Goal: Task Accomplishment & Management: Use online tool/utility

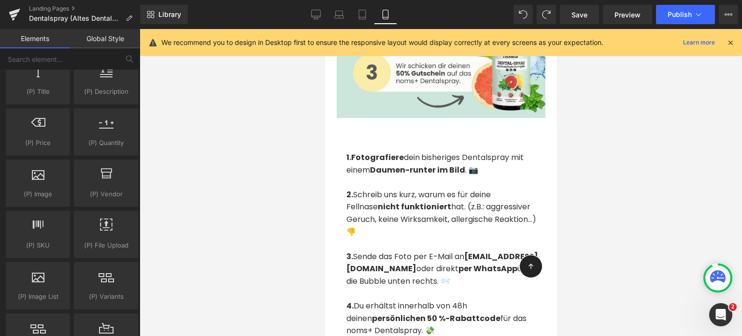
scroll to position [2241, 0]
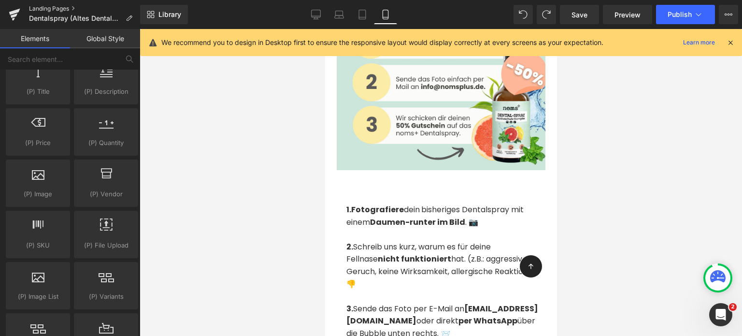
click at [53, 7] on link "Landing Pages" at bounding box center [84, 9] width 111 height 8
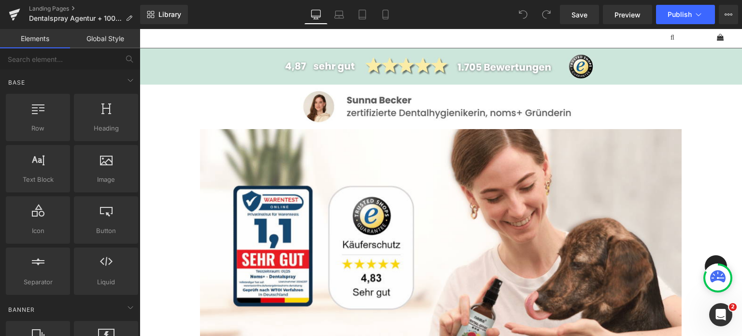
scroll to position [74, 0]
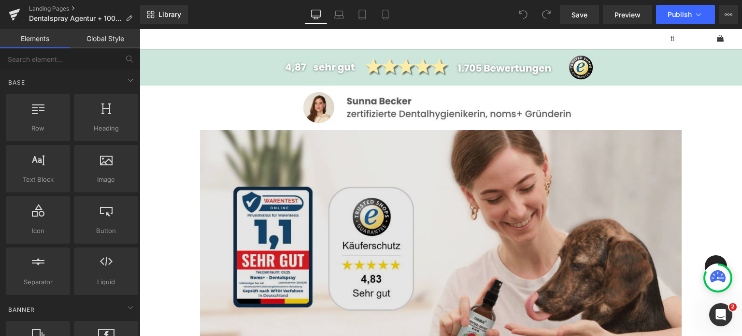
click at [216, 175] on img at bounding box center [441, 310] width 482 height 361
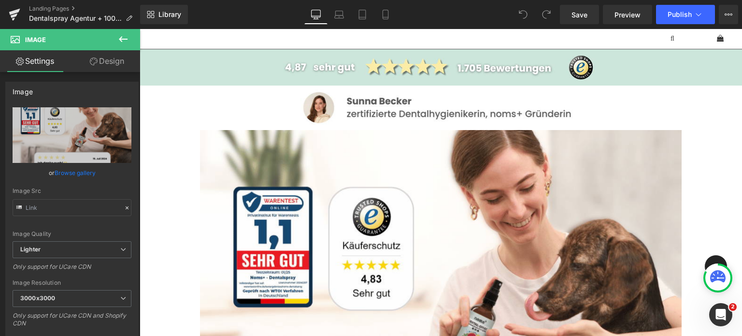
click at [127, 41] on icon at bounding box center [123, 39] width 12 height 12
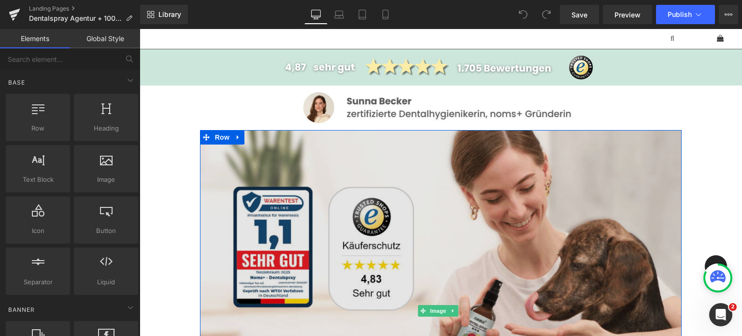
click at [224, 195] on img at bounding box center [441, 310] width 482 height 361
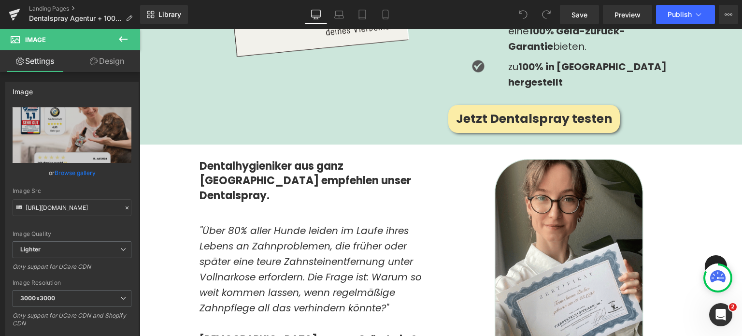
scroll to position [1419, 0]
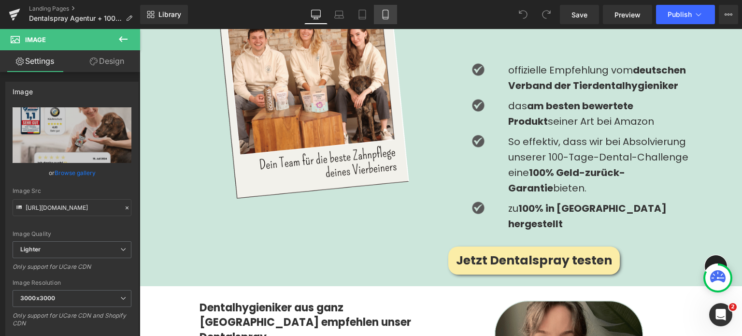
click at [386, 19] on link "Mobile" at bounding box center [385, 14] width 23 height 19
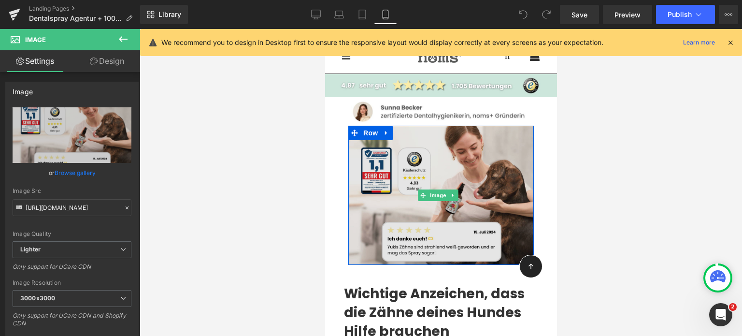
scroll to position [18, 0]
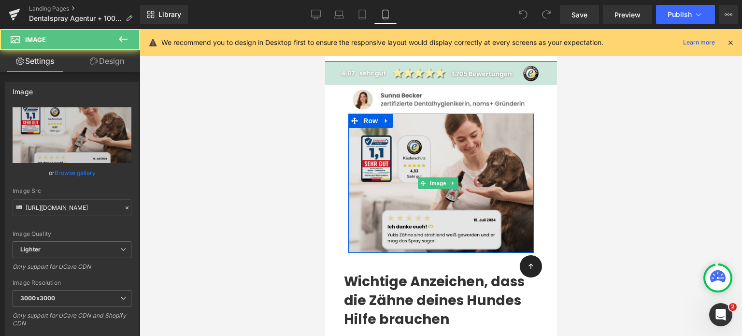
click at [403, 144] on img at bounding box center [440, 182] width 185 height 139
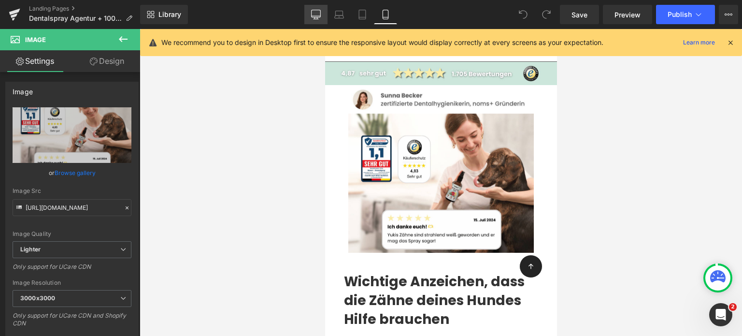
click at [318, 19] on icon at bounding box center [315, 19] width 5 height 0
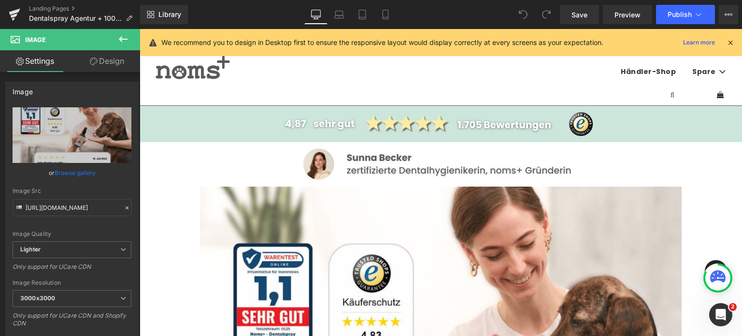
scroll to position [139, 0]
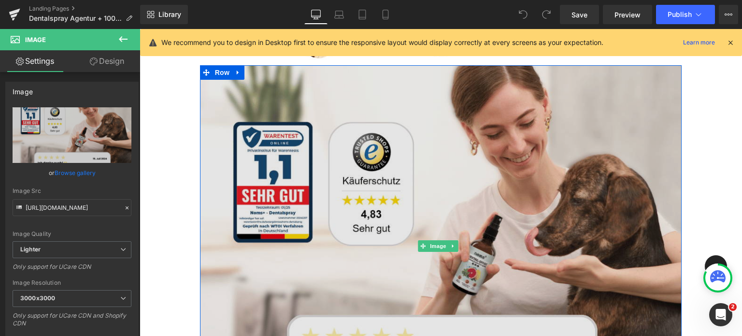
click at [245, 158] on img at bounding box center [441, 245] width 482 height 361
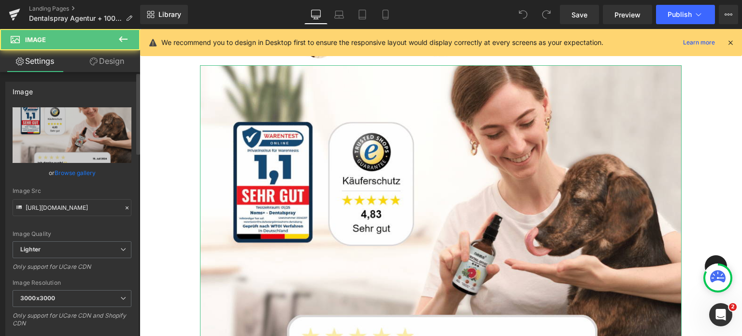
click at [71, 174] on link "Browse gallery" at bounding box center [75, 172] width 41 height 17
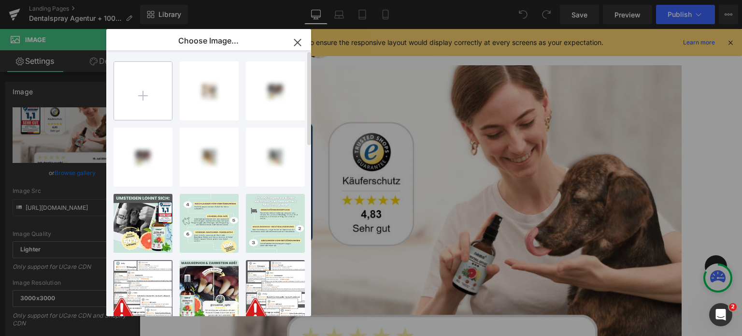
click at [138, 100] on input "file" at bounding box center [143, 91] width 58 height 58
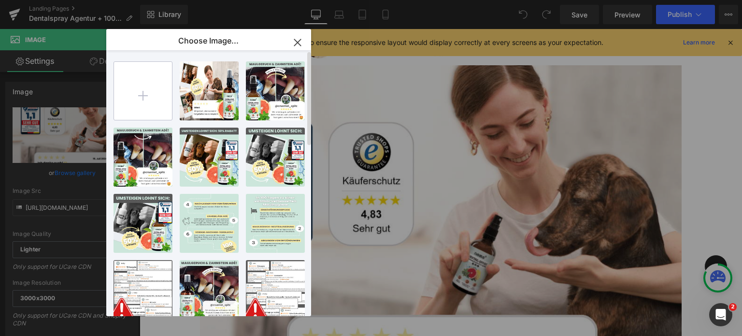
type input "C:\fakepath\Ad Landing Banner Neu (11).png"
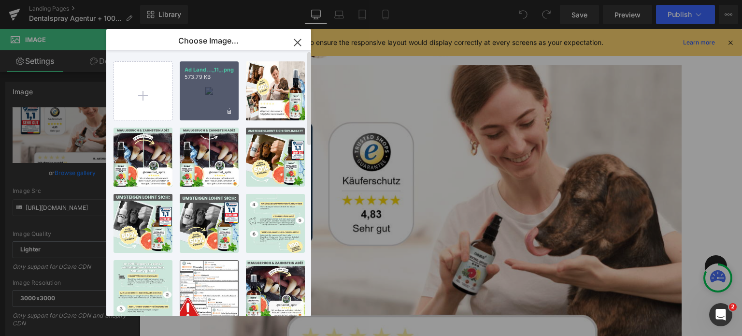
click at [197, 94] on div "Ad Land..._11_.png 573.79 KB" at bounding box center [209, 90] width 59 height 59
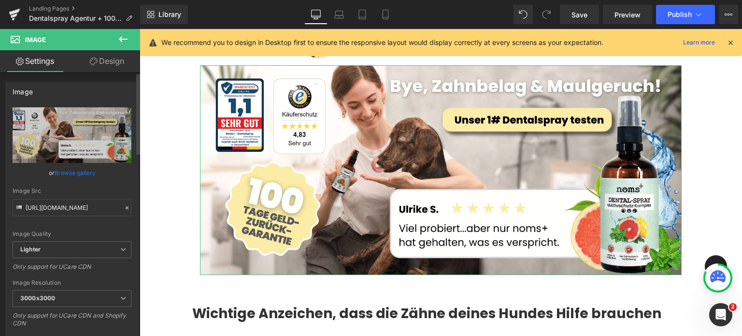
click at [85, 168] on link "Browse gallery" at bounding box center [75, 172] width 41 height 17
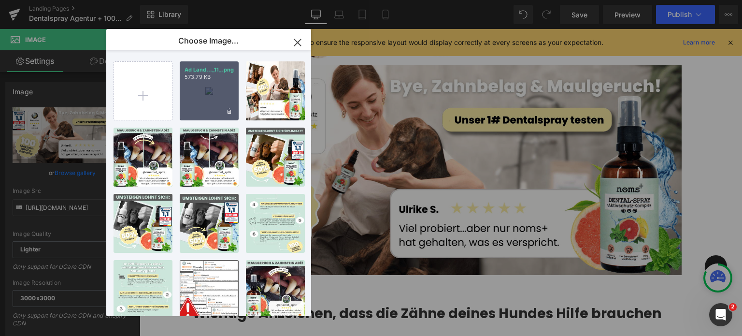
click at [187, 90] on div "Ad Land..._11_.png 573.79 KB" at bounding box center [209, 90] width 59 height 59
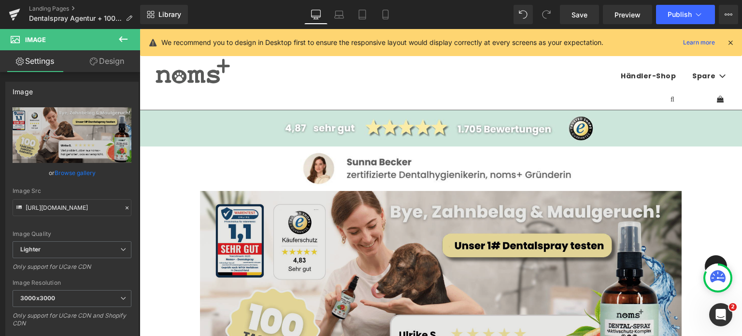
scroll to position [0, 0]
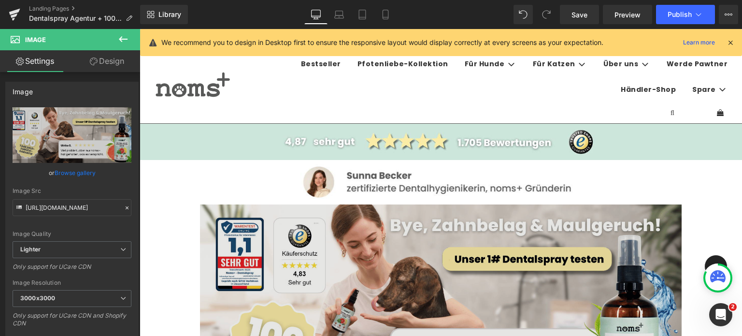
click at [236, 231] on img at bounding box center [441, 309] width 482 height 210
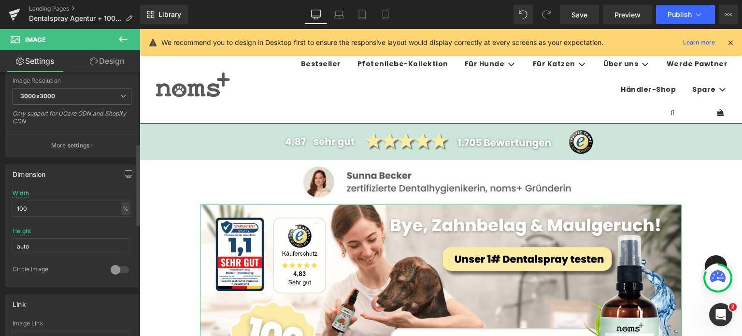
scroll to position [231, 0]
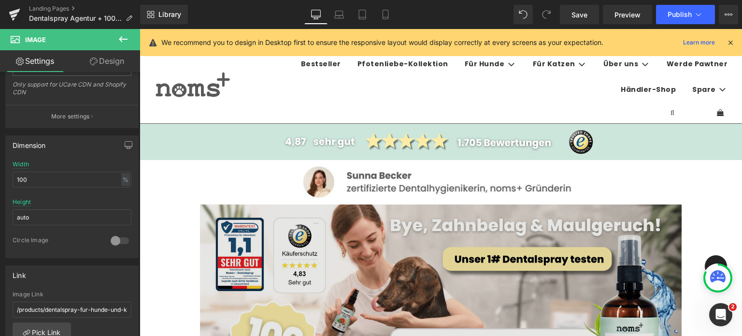
click at [220, 230] on img at bounding box center [441, 309] width 482 height 210
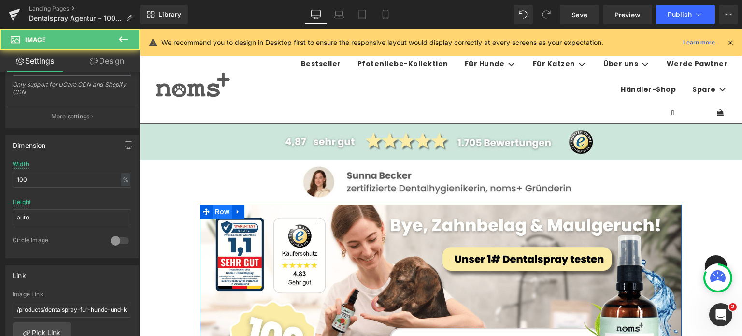
click at [217, 212] on span "Row" at bounding box center [221, 211] width 19 height 14
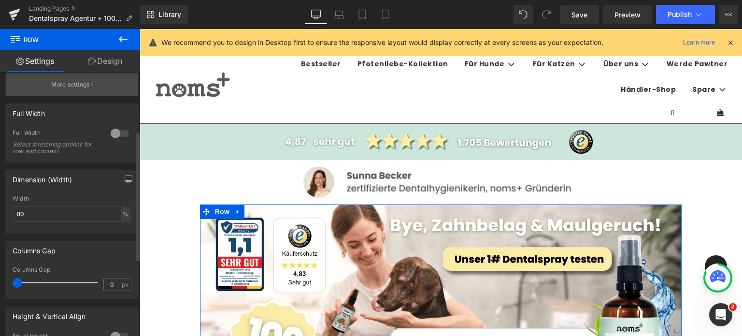
scroll to position [120, 0]
click at [118, 133] on div at bounding box center [119, 133] width 23 height 15
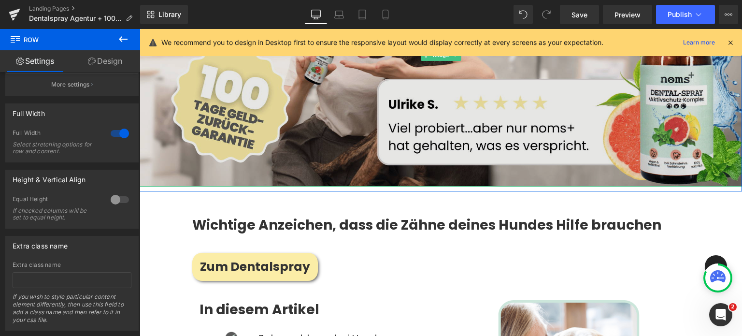
scroll to position [280, 0]
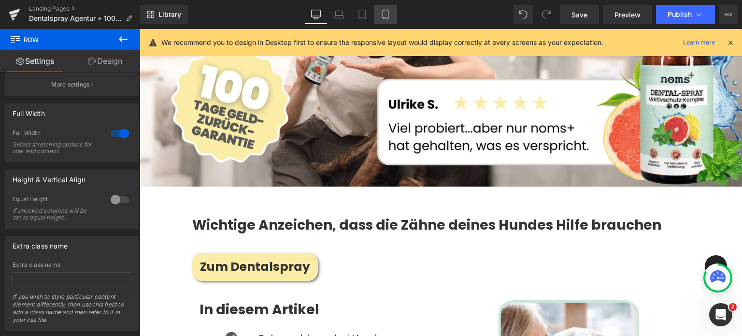
click at [388, 8] on link "Mobile" at bounding box center [385, 14] width 23 height 19
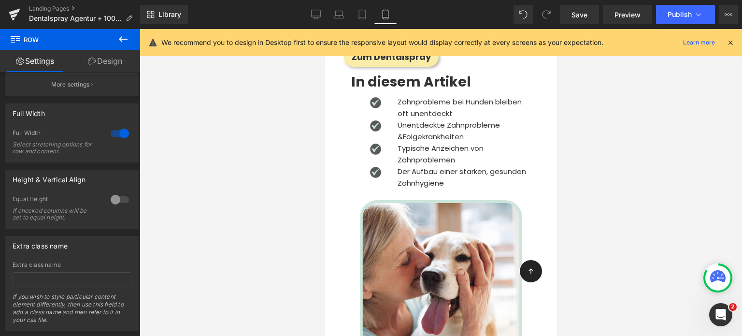
scroll to position [0, 0]
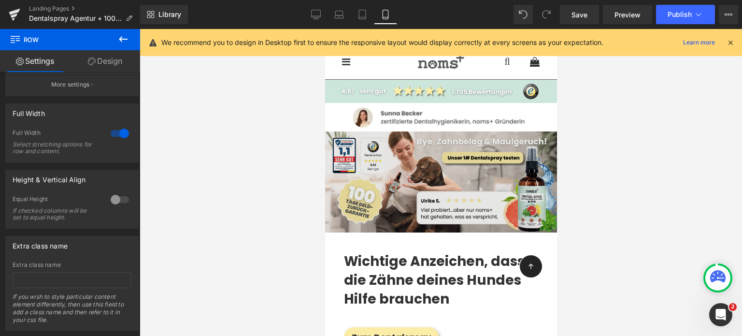
click at [341, 188] on img at bounding box center [441, 181] width 232 height 101
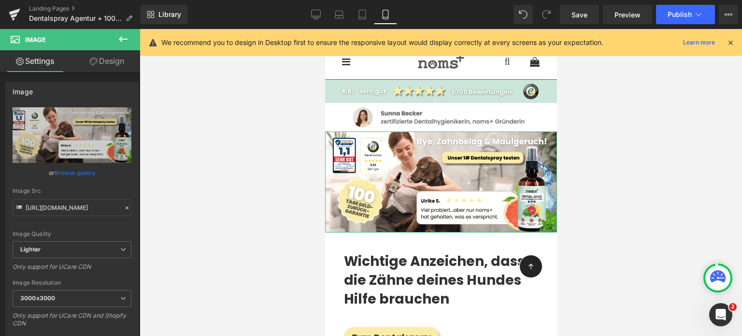
click at [104, 60] on link "Design" at bounding box center [107, 61] width 70 height 22
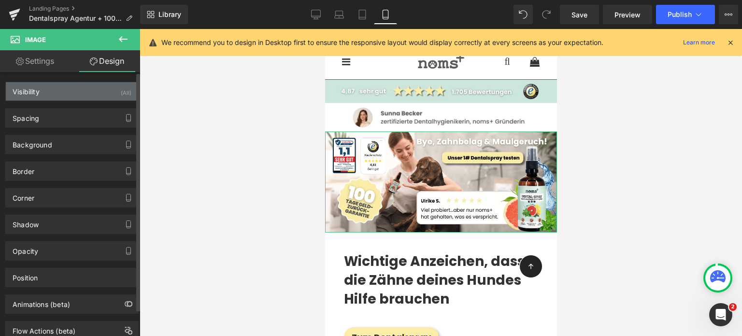
click at [37, 95] on div "Visibility" at bounding box center [26, 89] width 27 height 14
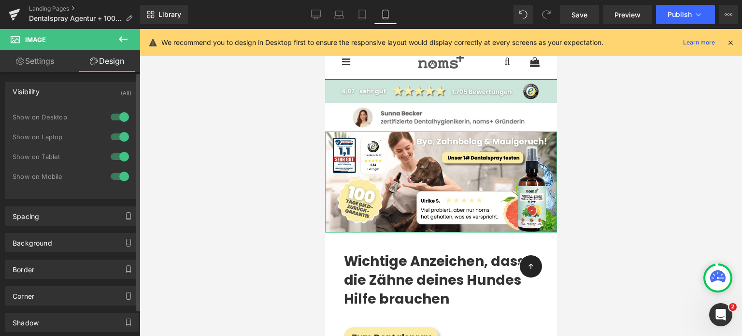
click at [117, 154] on div at bounding box center [119, 156] width 23 height 15
click at [116, 153] on div at bounding box center [119, 156] width 23 height 15
click at [119, 171] on div at bounding box center [119, 176] width 23 height 15
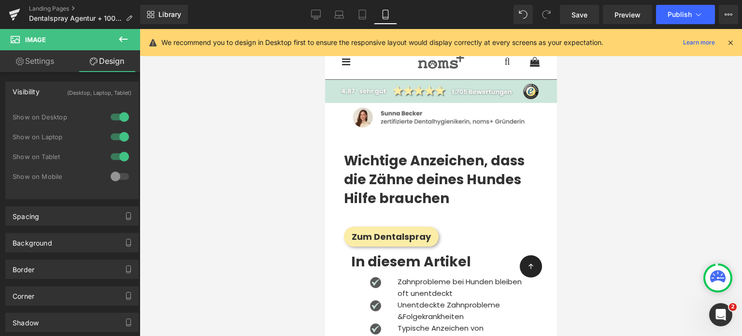
click at [121, 35] on icon at bounding box center [123, 39] width 12 height 12
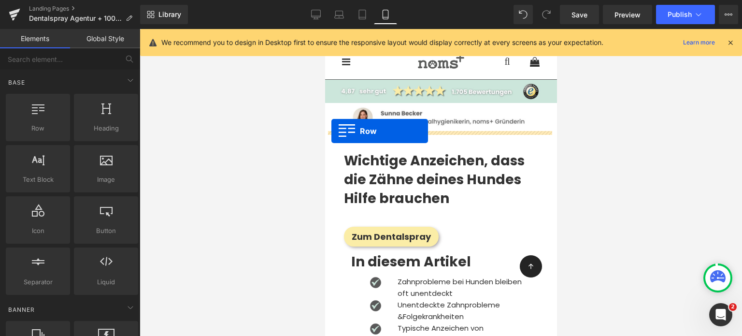
drag, startPoint x: 369, startPoint y: 147, endPoint x: 331, endPoint y: 131, distance: 41.3
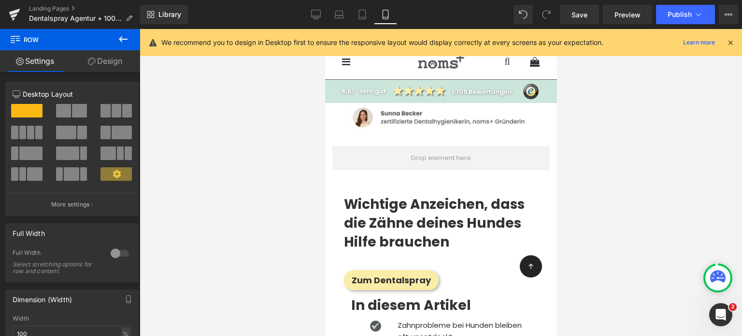
click at [123, 38] on icon at bounding box center [123, 39] width 12 height 12
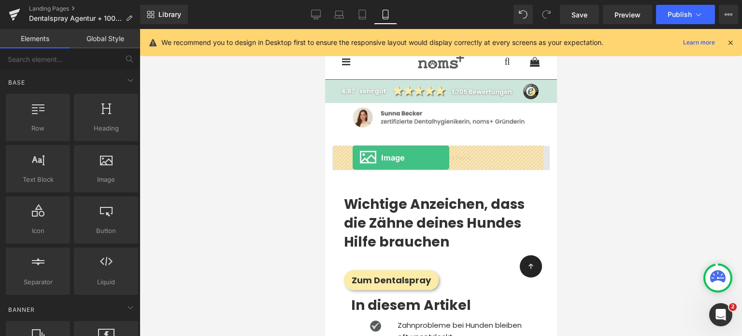
drag, startPoint x: 419, startPoint y: 212, endPoint x: 352, endPoint y: 157, distance: 86.2
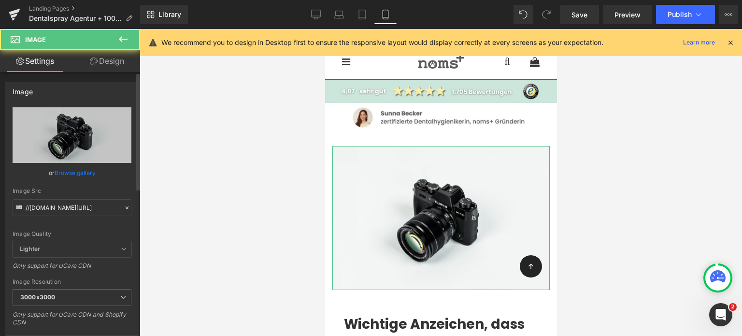
click at [70, 174] on link "Browse gallery" at bounding box center [75, 172] width 41 height 17
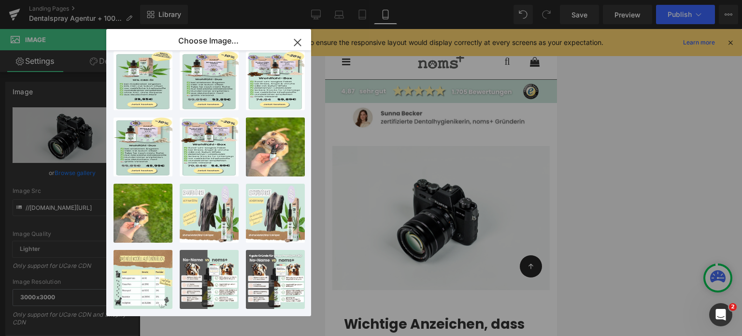
scroll to position [343, 0]
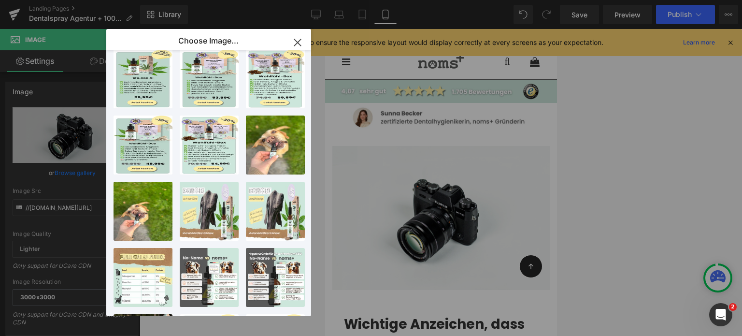
click at [603, 0] on div "Image You are previewing how the will restyle your page. You can not edit Eleme…" at bounding box center [371, 0] width 742 height 0
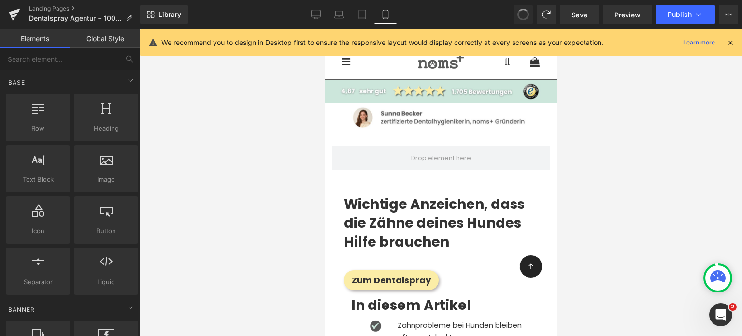
click at [524, 19] on span at bounding box center [523, 14] width 13 height 13
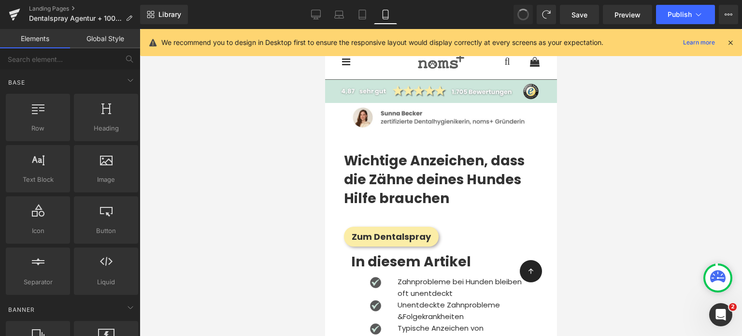
click at [524, 19] on span at bounding box center [523, 15] width 14 height 14
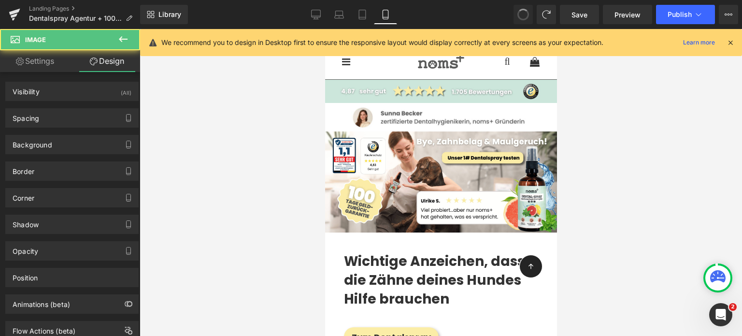
click at [524, 19] on span at bounding box center [523, 14] width 13 height 13
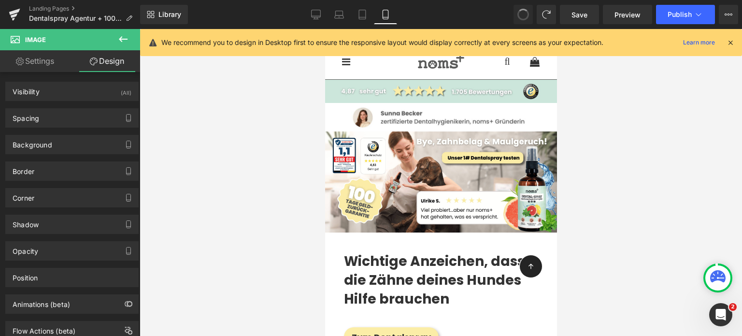
click at [524, 19] on span at bounding box center [523, 14] width 13 height 13
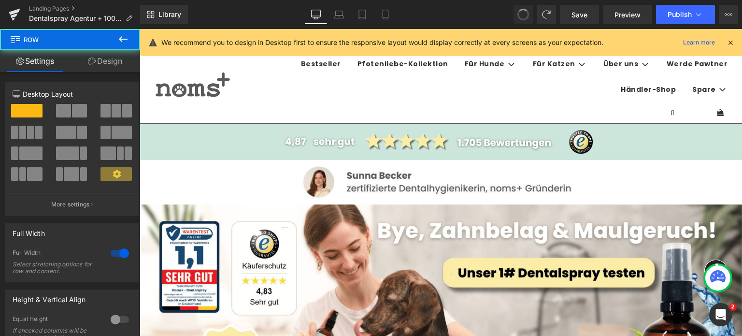
click at [524, 19] on span at bounding box center [523, 15] width 14 height 14
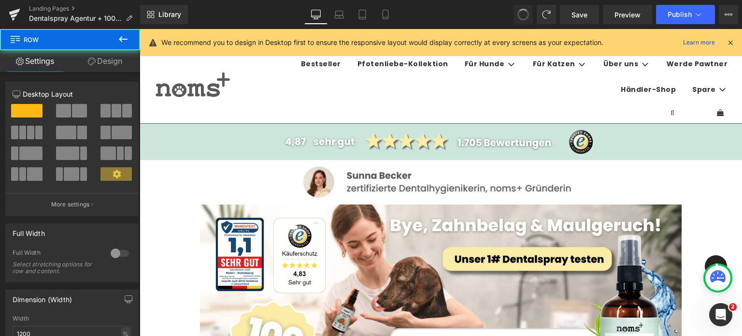
scroll to position [121, 0]
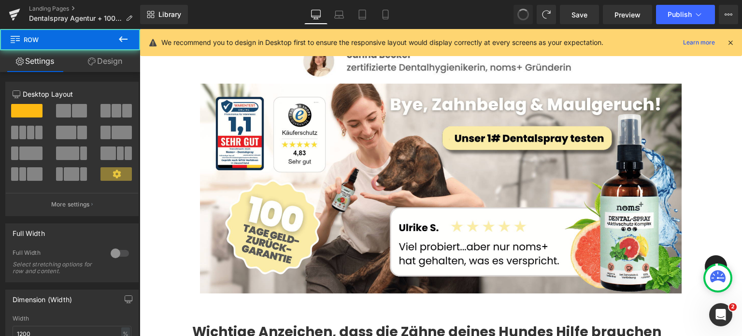
click at [524, 19] on span at bounding box center [523, 15] width 14 height 14
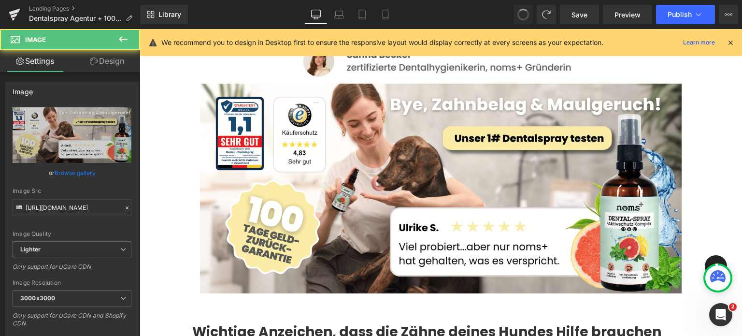
click at [521, 17] on span at bounding box center [523, 15] width 14 height 14
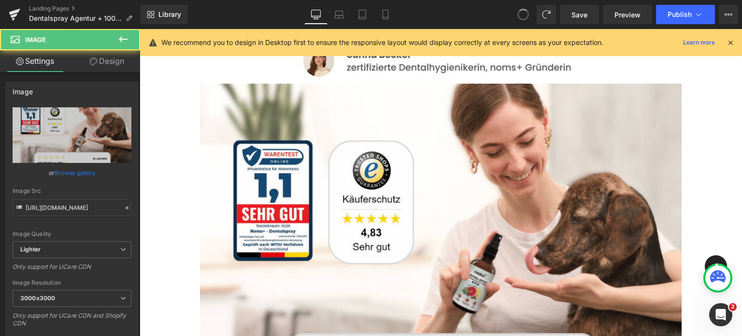
click at [521, 17] on span at bounding box center [523, 14] width 13 height 13
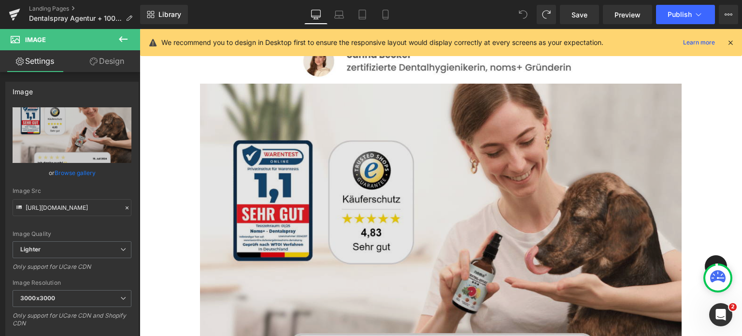
click at [448, 141] on img at bounding box center [441, 264] width 482 height 361
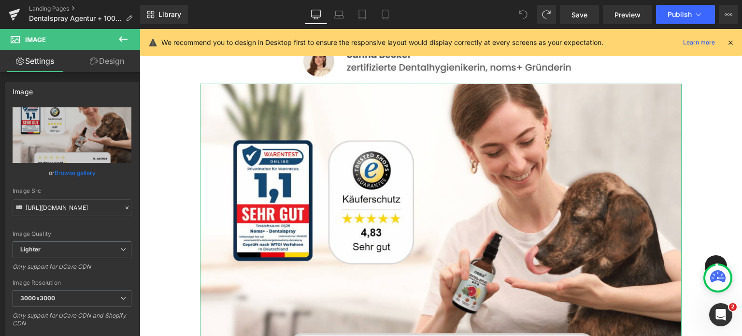
click at [119, 59] on link "Design" at bounding box center [107, 61] width 70 height 22
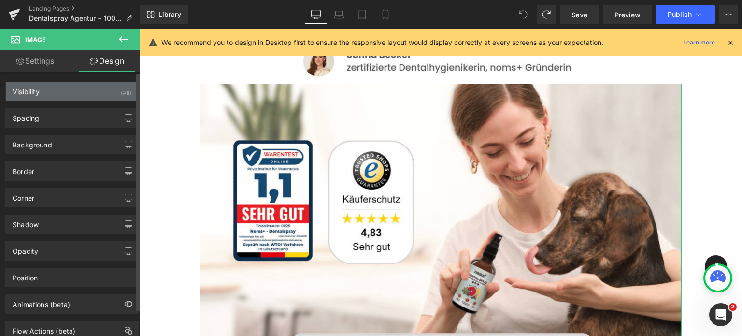
click at [80, 90] on div "Visibility (All)" at bounding box center [72, 91] width 132 height 18
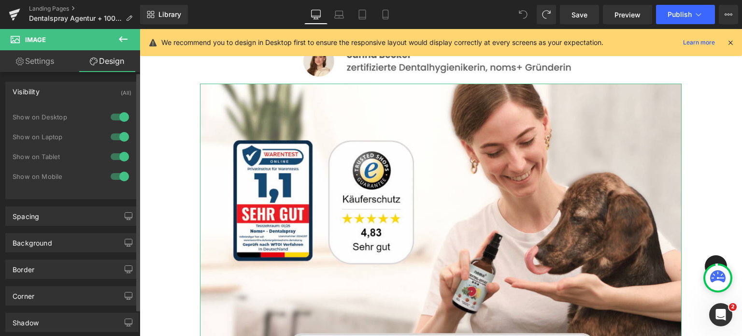
click at [116, 137] on div at bounding box center [119, 136] width 23 height 15
click at [116, 124] on div at bounding box center [119, 116] width 23 height 15
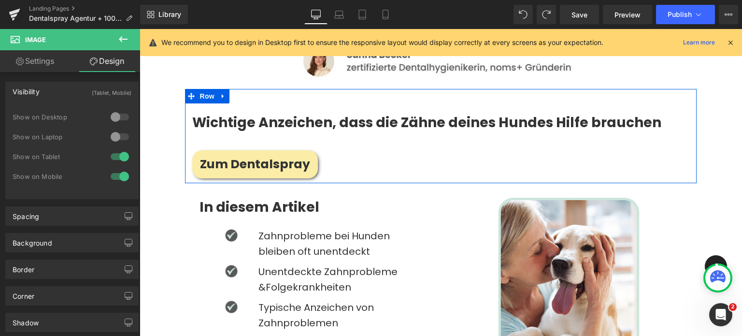
scroll to position [0, 0]
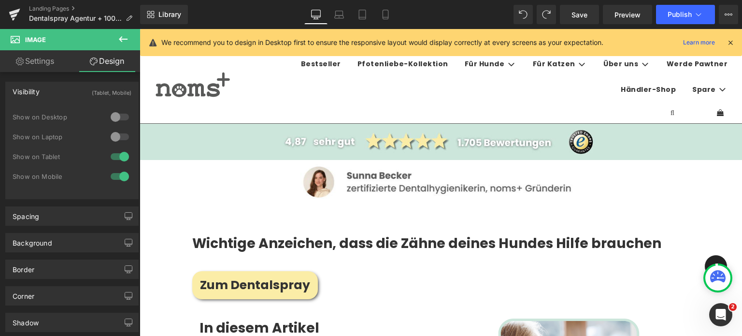
click at [122, 37] on icon at bounding box center [123, 39] width 9 height 6
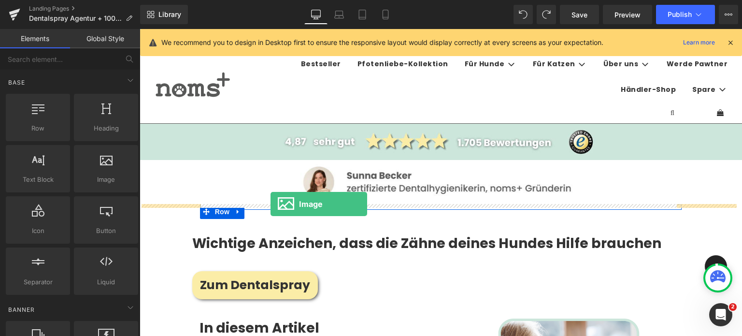
drag, startPoint x: 232, startPoint y: 195, endPoint x: 270, endPoint y: 204, distance: 39.2
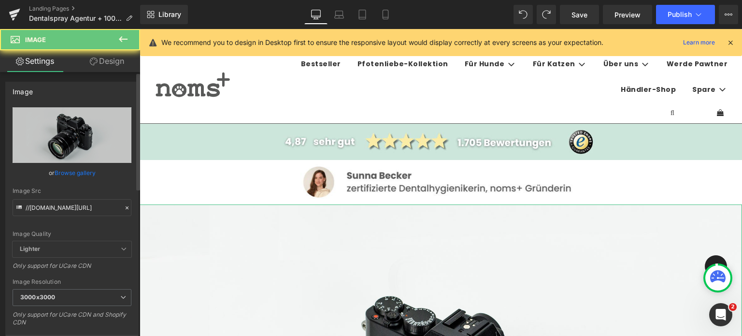
click at [72, 176] on link "Browse gallery" at bounding box center [75, 172] width 41 height 17
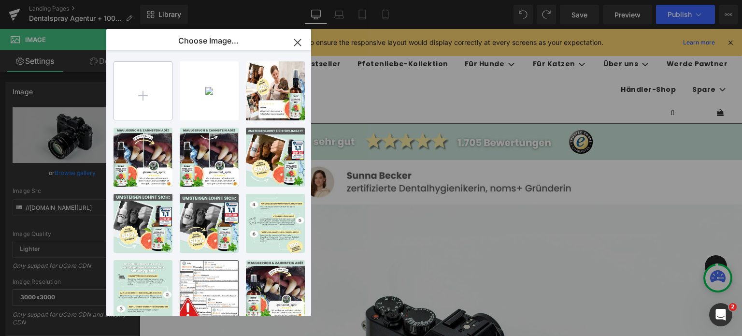
click at [141, 96] on input "file" at bounding box center [143, 91] width 58 height 58
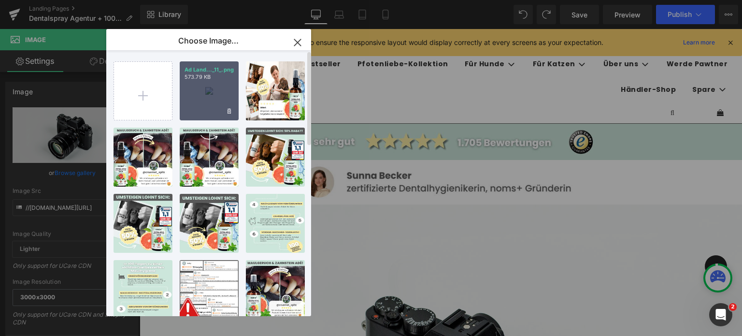
click at [208, 92] on div "Ad Land..._11_.png 573.79 KB" at bounding box center [209, 90] width 59 height 59
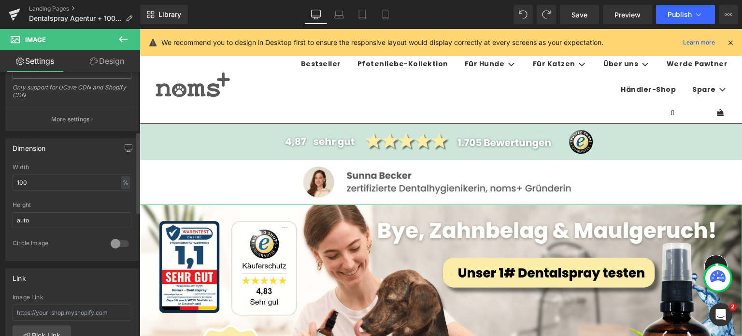
scroll to position [240, 0]
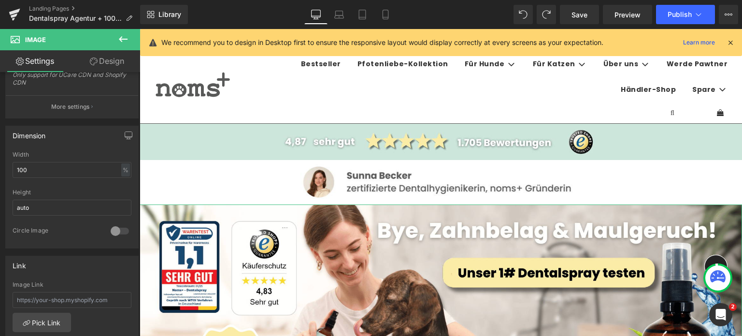
click at [109, 59] on link "Design" at bounding box center [107, 61] width 70 height 22
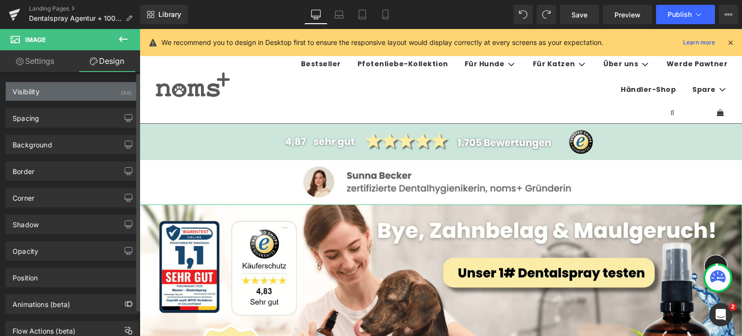
click at [57, 86] on div "Visibility (All)" at bounding box center [72, 91] width 132 height 18
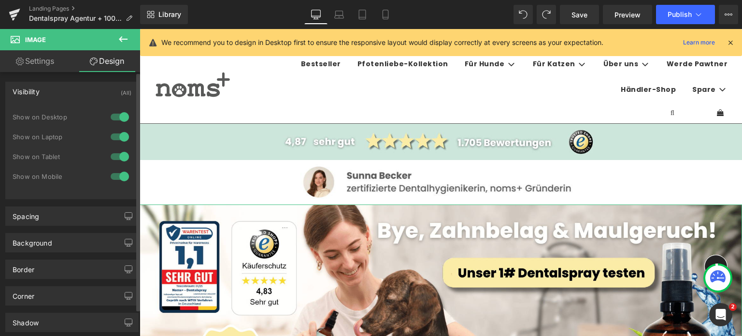
click at [122, 150] on div at bounding box center [119, 156] width 23 height 15
click at [124, 176] on div at bounding box center [119, 176] width 23 height 15
click at [384, 11] on icon at bounding box center [386, 15] width 10 height 10
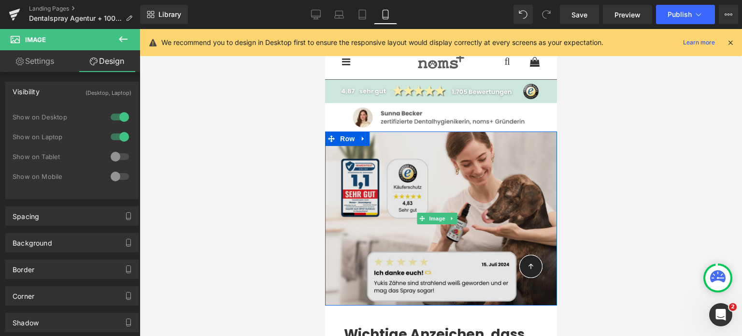
scroll to position [44, 0]
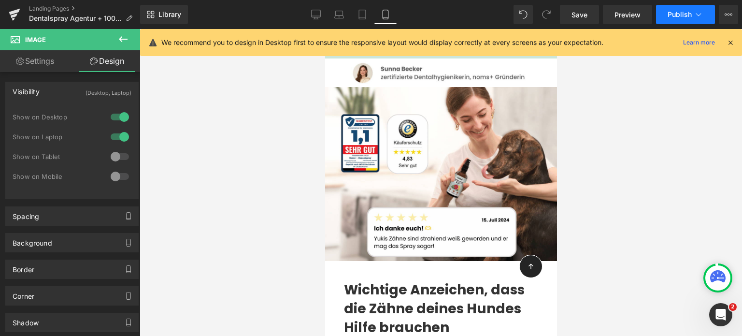
click at [673, 12] on span "Publish" at bounding box center [679, 15] width 24 height 8
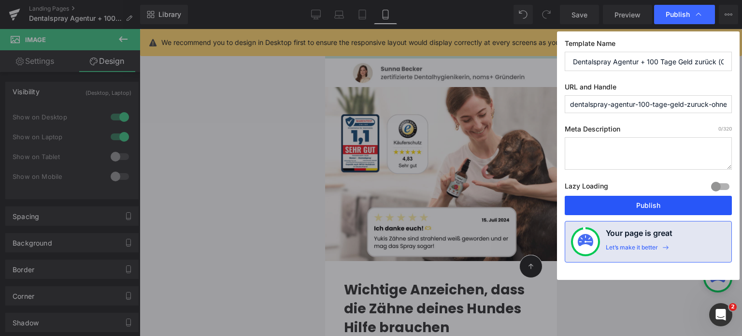
click at [622, 212] on button "Publish" at bounding box center [648, 205] width 167 height 19
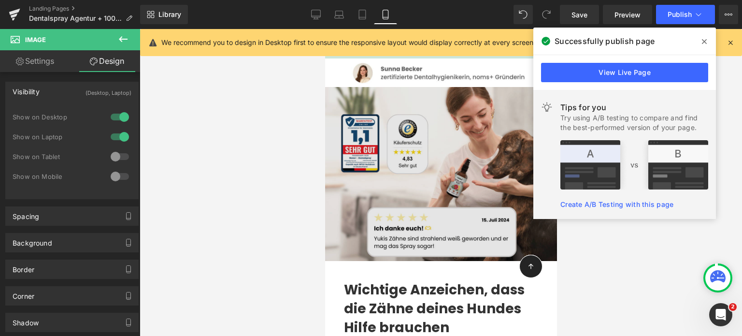
click at [364, 236] on img at bounding box center [441, 174] width 232 height 174
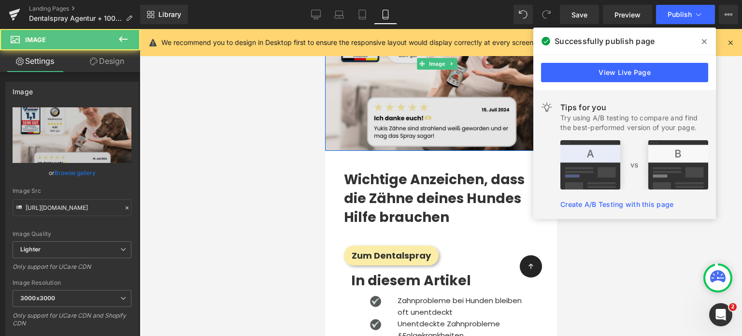
scroll to position [156, 0]
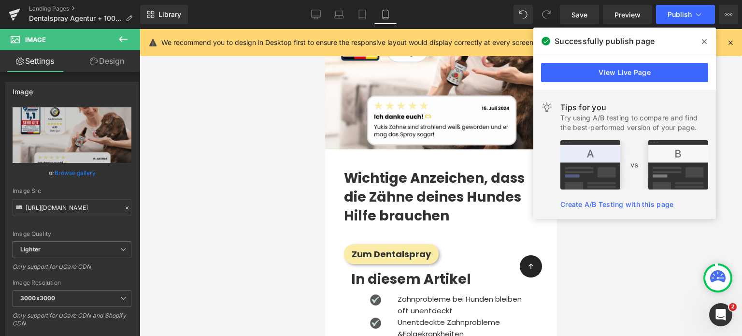
click at [365, 200] on strong "Wichtige Anzeichen, dass die Zähne deines Hundes Hilfe brauchen" at bounding box center [433, 197] width 181 height 57
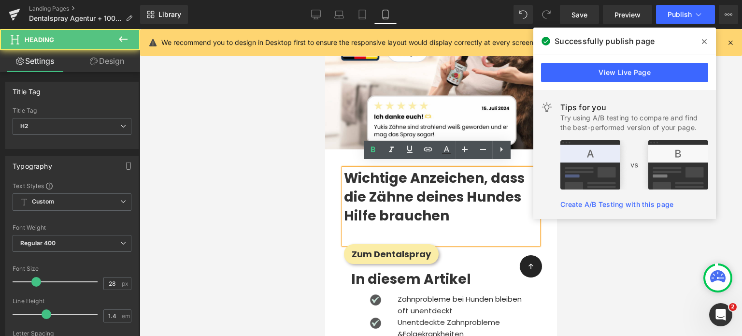
click at [252, 182] on div at bounding box center [441, 182] width 602 height 307
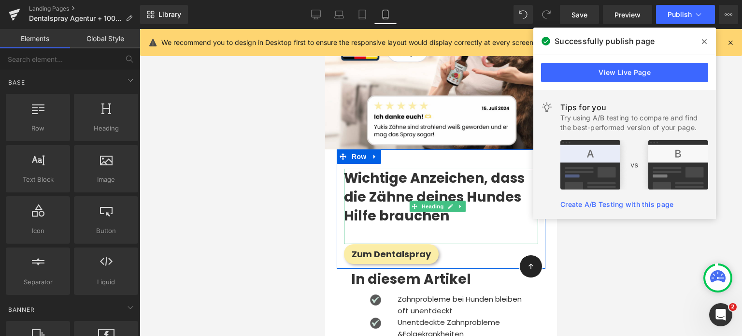
click at [366, 224] on div "Wichtige Anzeichen, dass die Zähne deines Hundes Hilfe brauchen" at bounding box center [440, 206] width 194 height 75
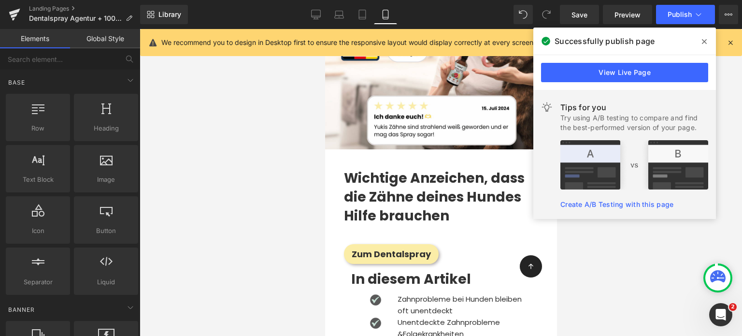
click at [197, 171] on div at bounding box center [441, 182] width 602 height 307
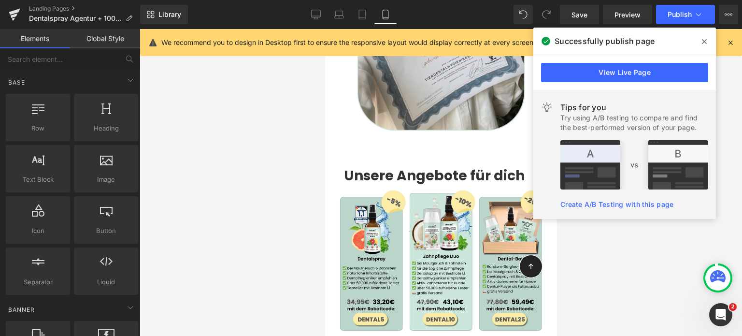
scroll to position [2450, 0]
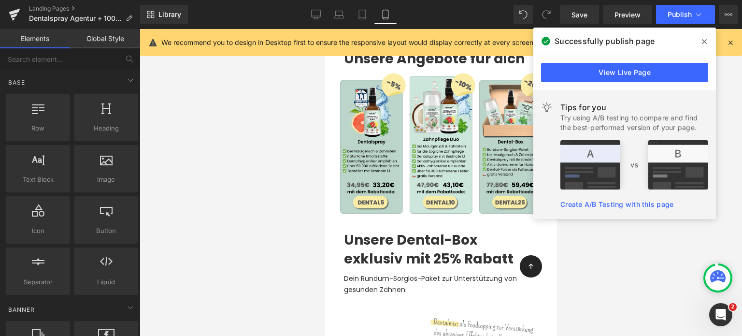
click at [305, 193] on div at bounding box center [441, 182] width 602 height 307
click at [375, 230] on div "Unsere Dental-Box exklusiv mit 25% Rabatt Heading Dein Rundum-Sorglos-Paket zur…" at bounding box center [440, 262] width 209 height 64
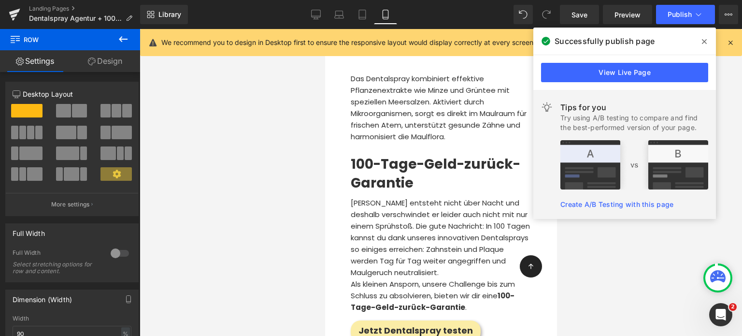
scroll to position [3021, 0]
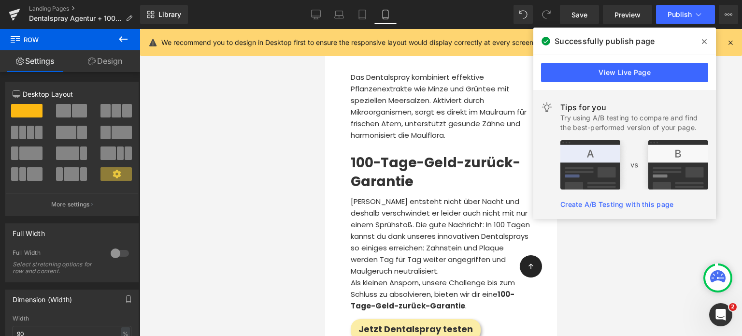
click at [360, 196] on span "[PERSON_NAME] entsteht nicht über Nacht und deshalb verschwindet er leider auch…" at bounding box center [439, 236] width 179 height 80
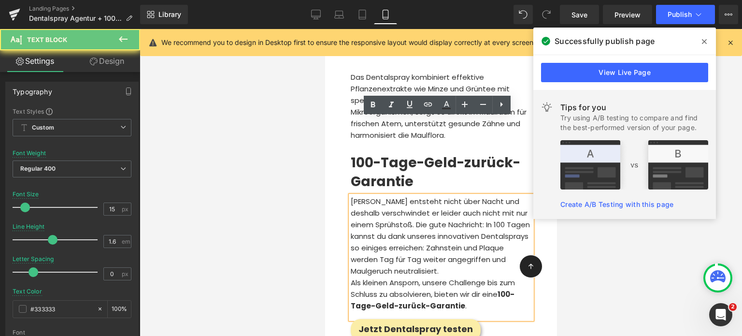
click at [441, 277] on p "Als kleinen Ansporn, unsere Challenge bis zum Schluss zu absolvieren, bieten wi…" at bounding box center [440, 294] width 181 height 35
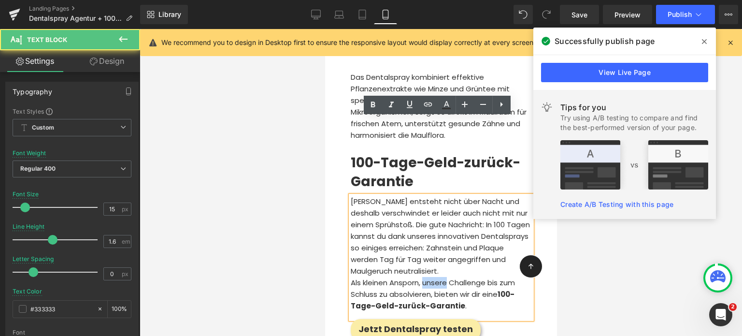
drag, startPoint x: 423, startPoint y: 203, endPoint x: 446, endPoint y: 208, distance: 23.8
click at [446, 277] on p "Als kleinen Ansporn, unsere Challenge bis zum Schluss zu absolvieren, bieten wi…" at bounding box center [440, 294] width 181 height 35
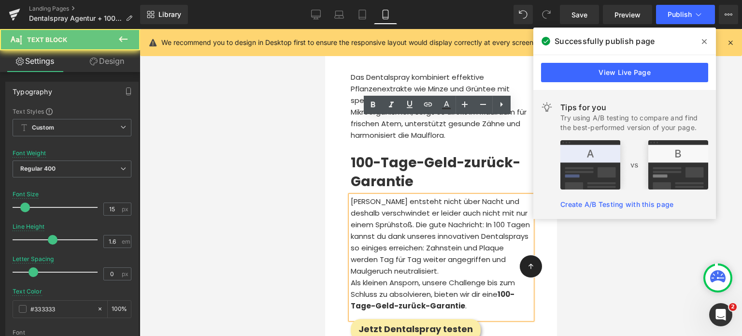
click at [431, 277] on p "Als kleinen Ansporn, unsere Challenge bis zum Schluss zu absolvieren, bieten wi…" at bounding box center [440, 294] width 181 height 35
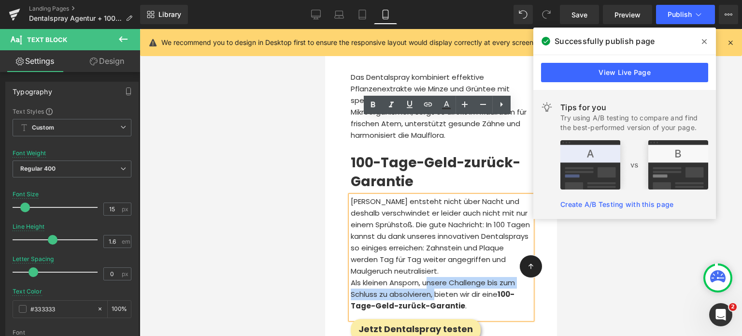
drag, startPoint x: 435, startPoint y: 215, endPoint x: 426, endPoint y: 202, distance: 15.6
click at [426, 277] on p "Als kleinen Ansporn, unsere Challenge bis zum Schluss zu absolvieren, bieten wi…" at bounding box center [440, 294] width 181 height 35
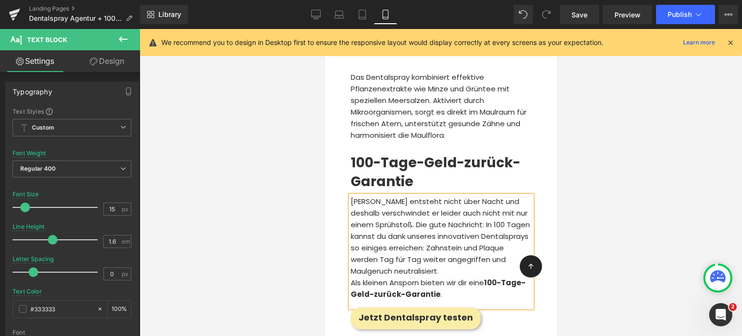
click at [507, 196] on p "[PERSON_NAME] entsteht nicht über Nacht und deshalb verschwindet er leider auch…" at bounding box center [440, 236] width 181 height 81
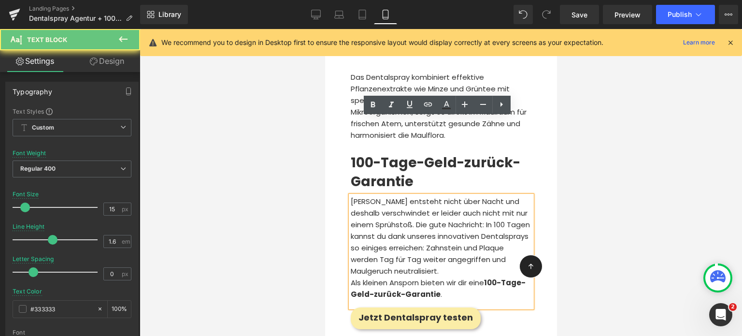
click at [507, 196] on p "[PERSON_NAME] entsteht nicht über Nacht und deshalb verschwindet er leider auch…" at bounding box center [440, 236] width 181 height 81
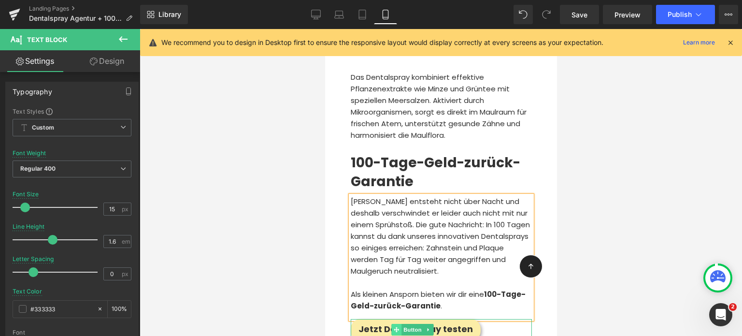
click at [395, 324] on span at bounding box center [396, 330] width 10 height 12
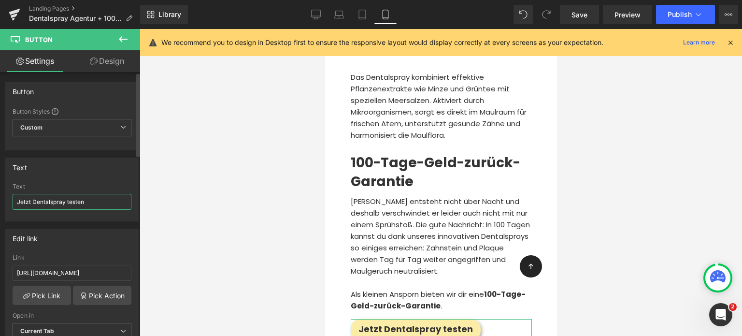
click at [68, 201] on input "Jetzt Dentalspray testen" at bounding box center [72, 202] width 119 height 16
click at [66, 199] on input "Jetzt Dentalspray testen" at bounding box center [72, 202] width 119 height 16
type input "Jetzt Dentalspray testen"
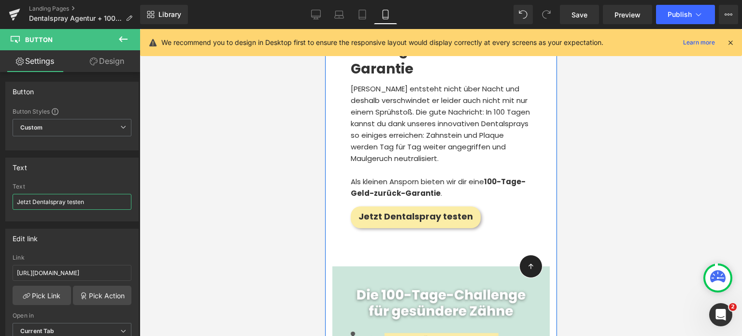
scroll to position [3135, 0]
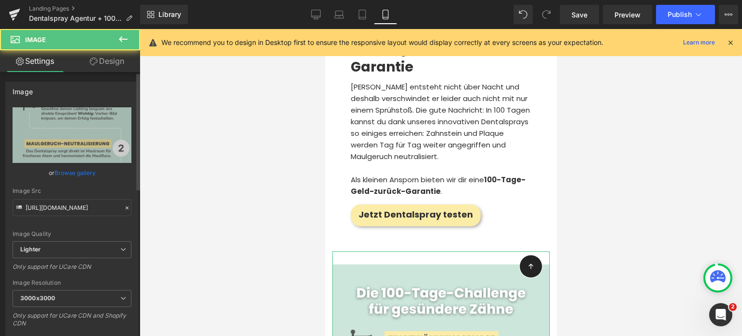
click at [79, 171] on link "Browse gallery" at bounding box center [75, 172] width 41 height 17
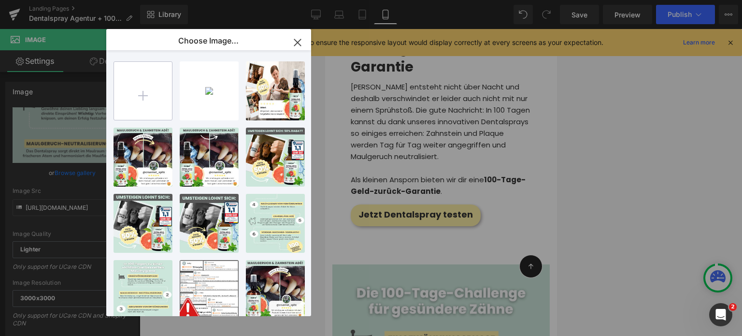
click at [148, 90] on input "file" at bounding box center [143, 91] width 58 height 58
type input "C:\fakepath\Feed-Posts Hochformat (29).png"
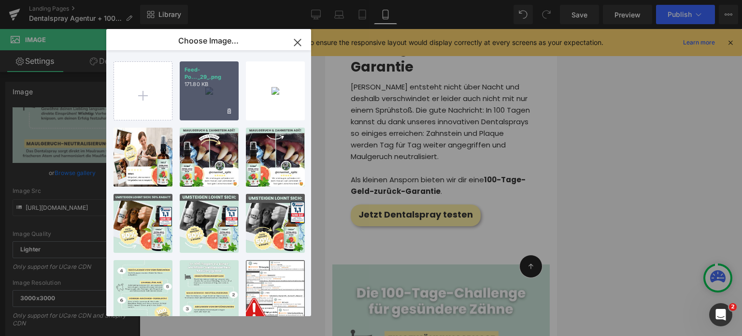
click at [203, 92] on div "Feed-Po..._29_.png 171.80 KB" at bounding box center [209, 90] width 59 height 59
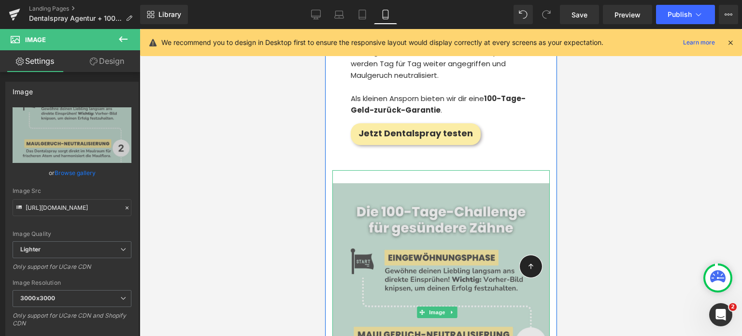
scroll to position [3224, 0]
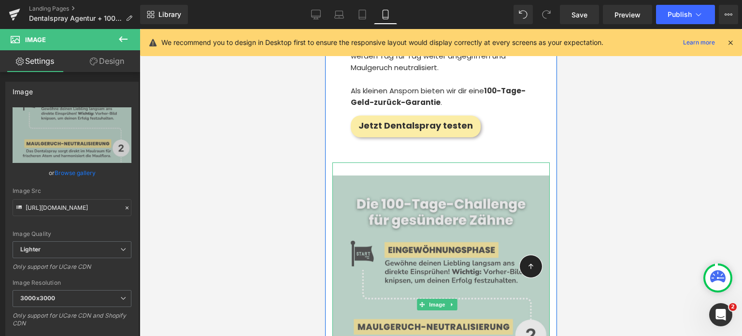
click at [400, 195] on img at bounding box center [440, 304] width 217 height 285
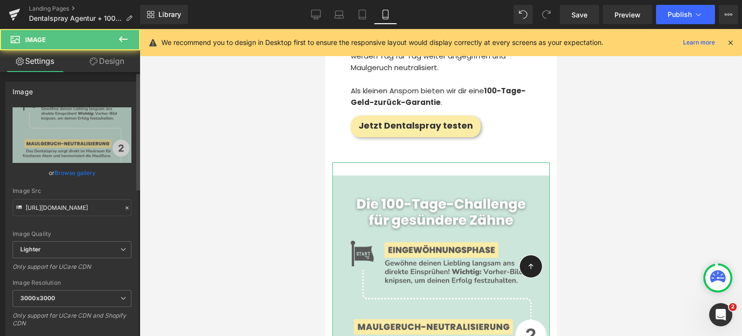
click at [83, 170] on link "Browse gallery" at bounding box center [75, 172] width 41 height 17
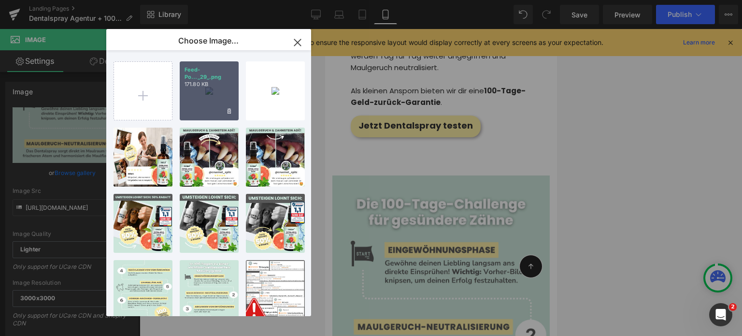
click at [198, 109] on div "Feed-Po..._29_.png 171.80 KB" at bounding box center [209, 90] width 59 height 59
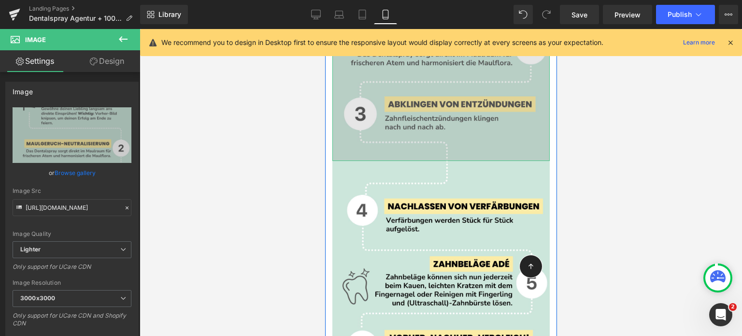
scroll to position [3604, 0]
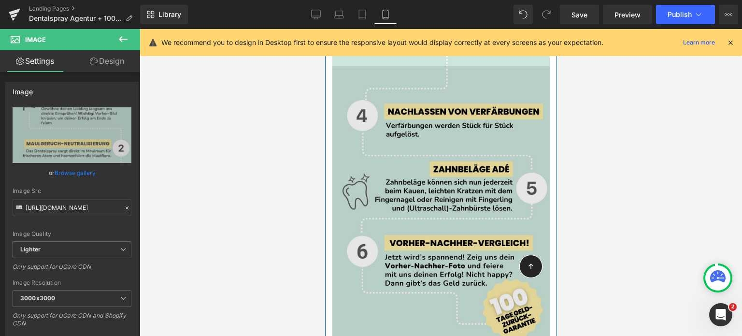
click at [424, 148] on img at bounding box center [440, 202] width 217 height 272
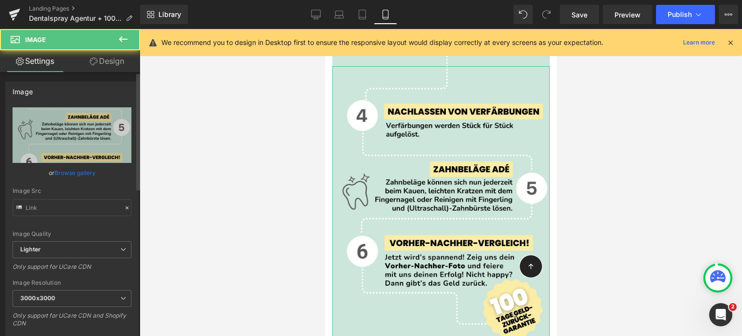
click at [85, 170] on link "Browse gallery" at bounding box center [75, 172] width 41 height 17
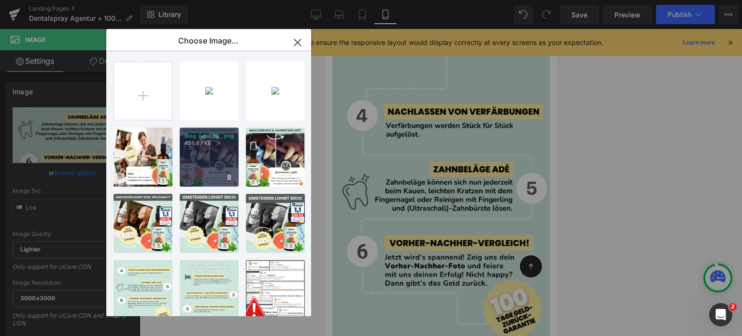
scroll to position [77, 0]
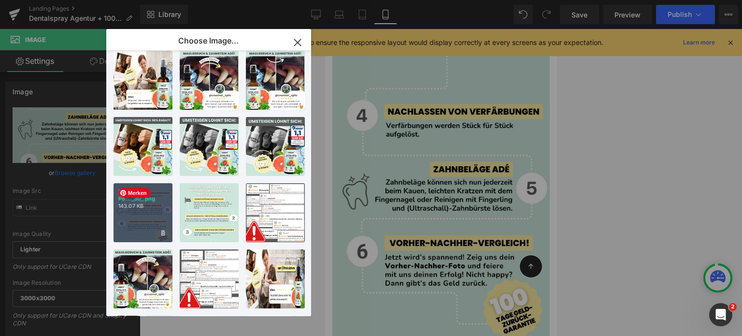
click at [158, 200] on p "Feed-Po..._30_.png" at bounding box center [142, 195] width 49 height 14
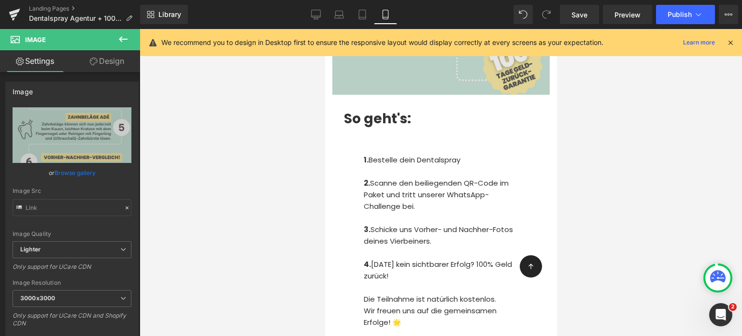
scroll to position [3796, 0]
